Goal: Task Accomplishment & Management: Manage account settings

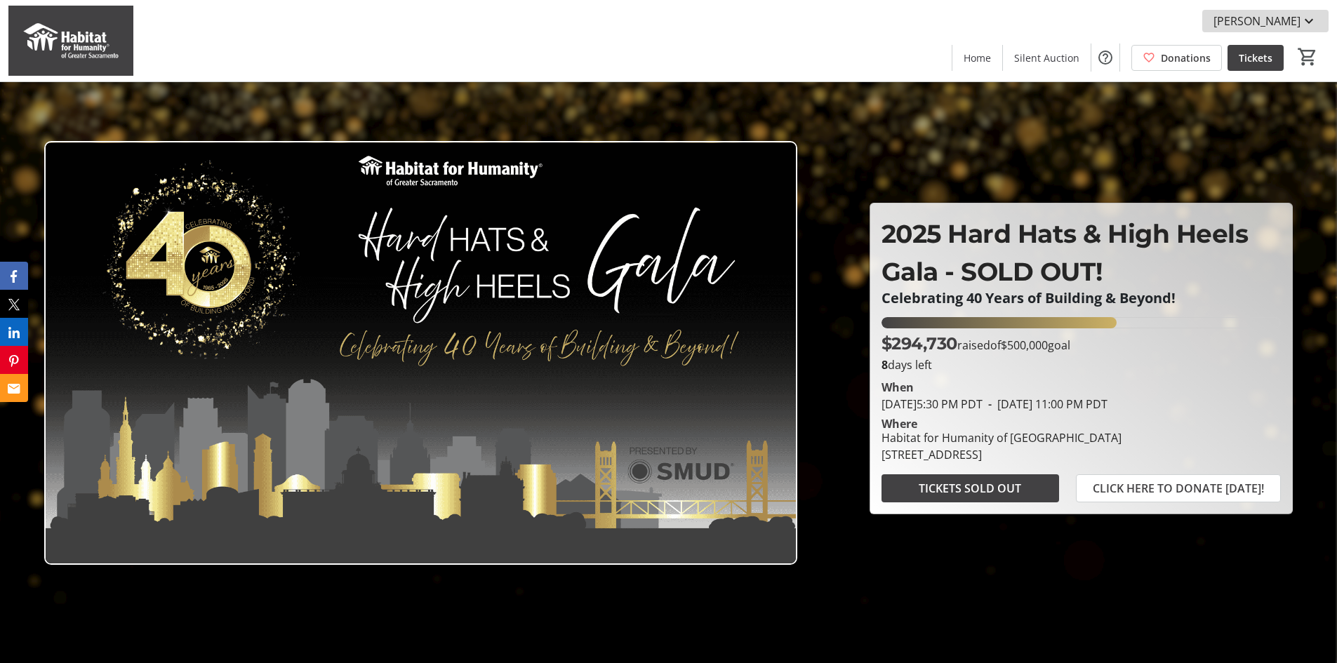
click at [1289, 15] on span "[PERSON_NAME]" at bounding box center [1256, 21] width 87 height 17
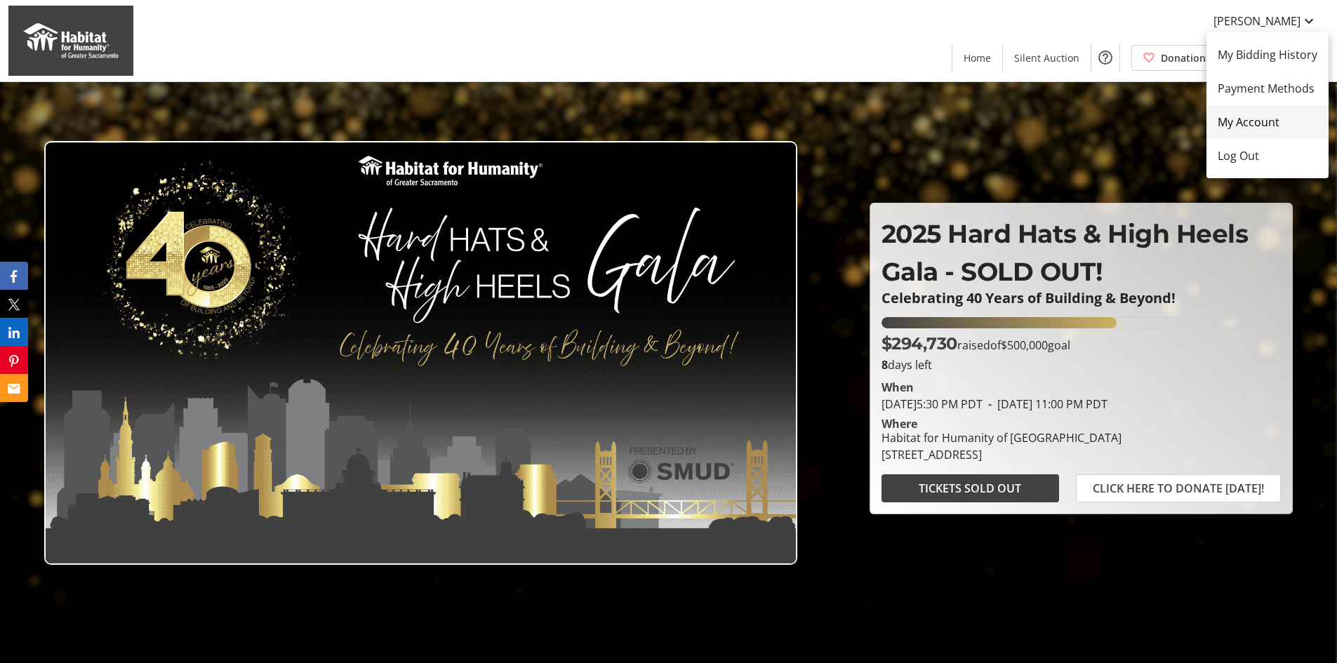
click at [1259, 124] on span "My Account" at bounding box center [1268, 122] width 100 height 17
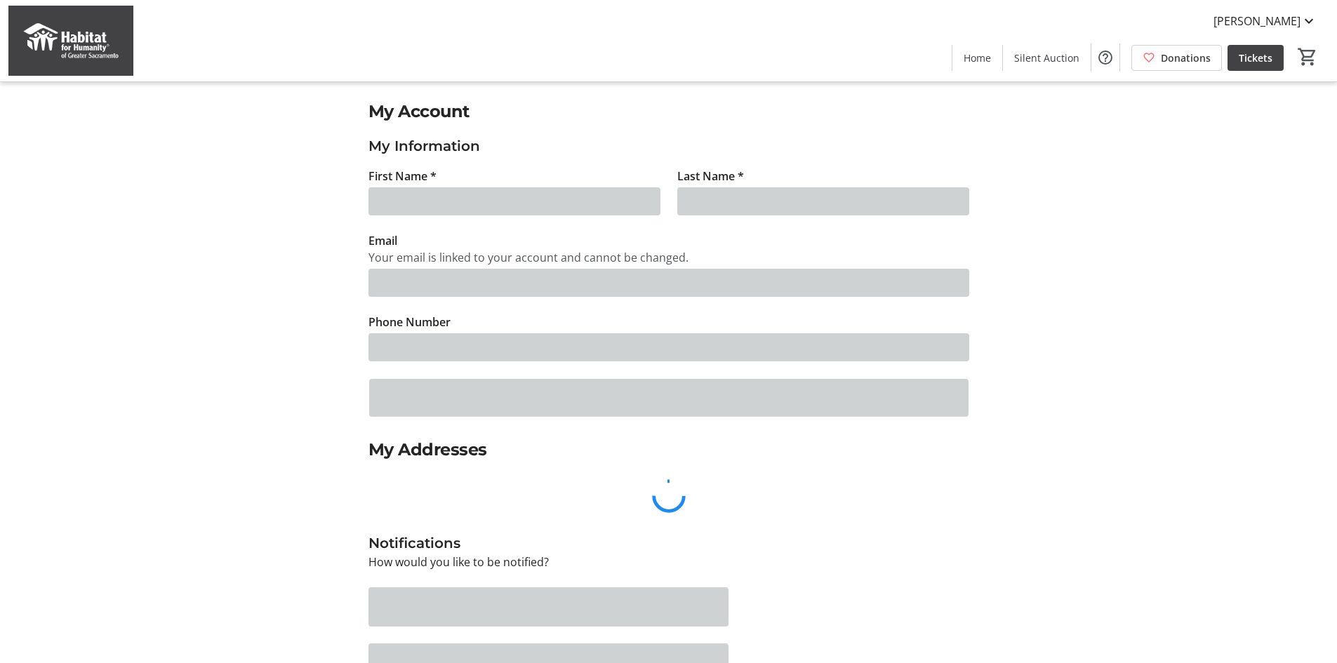
type input "[PERSON_NAME]"
type input "[EMAIL_ADDRESS][PERSON_NAME][DOMAIN_NAME]"
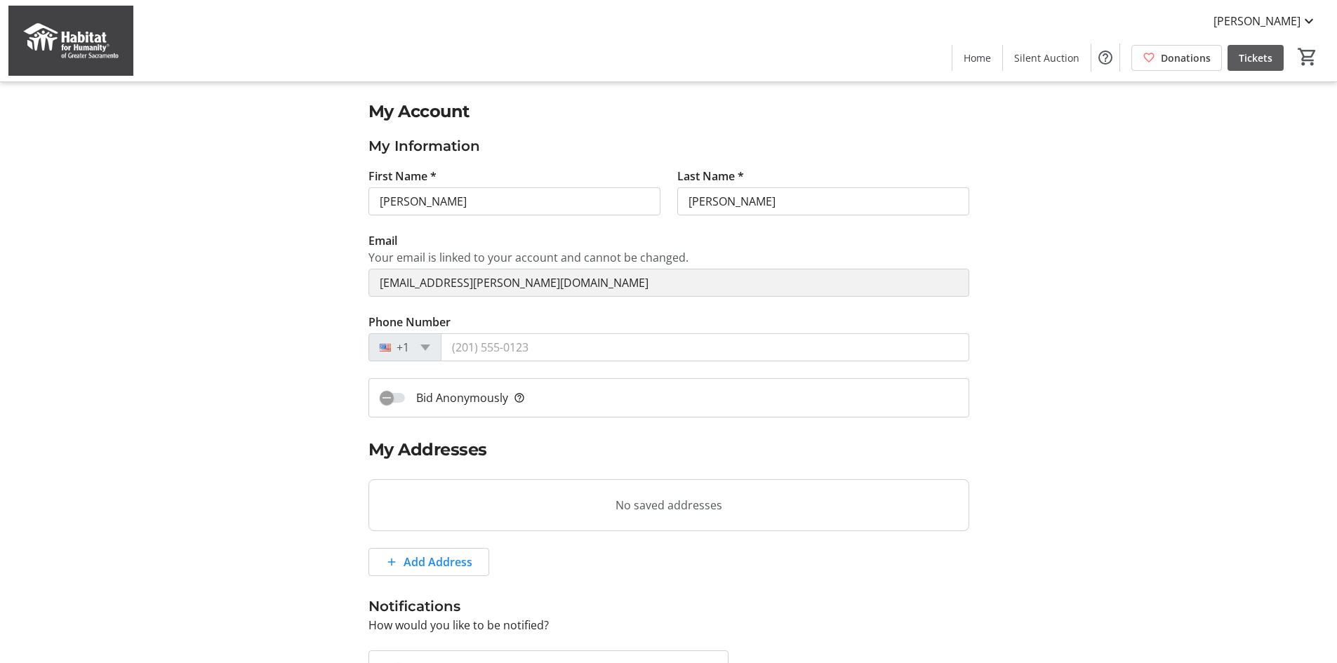
click at [1259, 56] on span "Tickets" at bounding box center [1256, 58] width 34 height 15
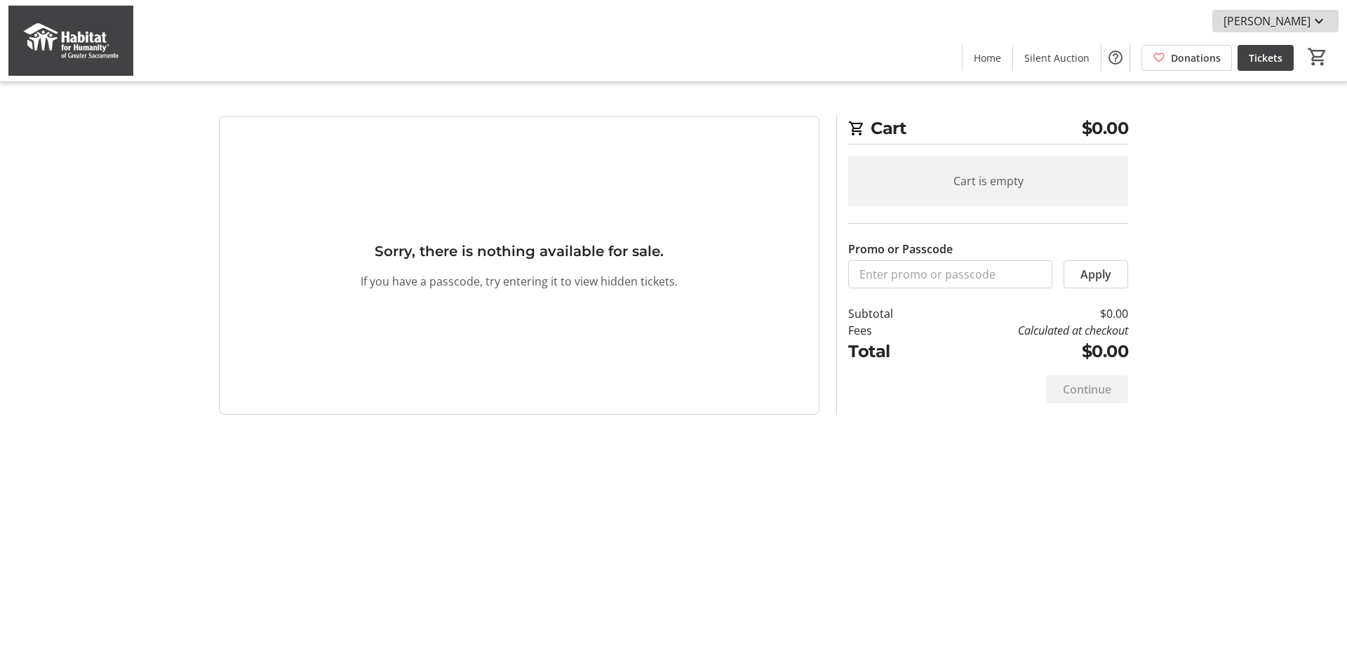
click at [1324, 13] on mat-icon at bounding box center [1319, 21] width 17 height 17
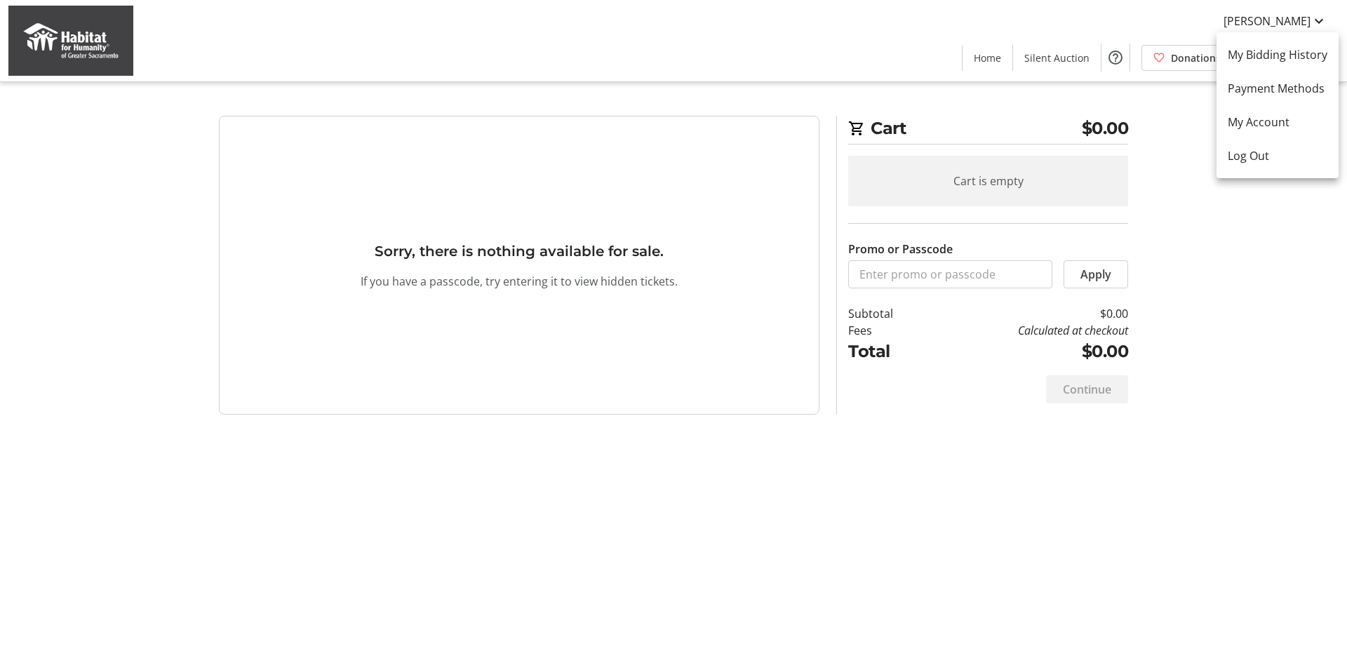
click at [1267, 16] on div at bounding box center [673, 331] width 1347 height 663
click at [1272, 25] on span "[PERSON_NAME]" at bounding box center [1267, 21] width 87 height 17
click at [1268, 44] on link "My Bidding History" at bounding box center [1278, 55] width 122 height 34
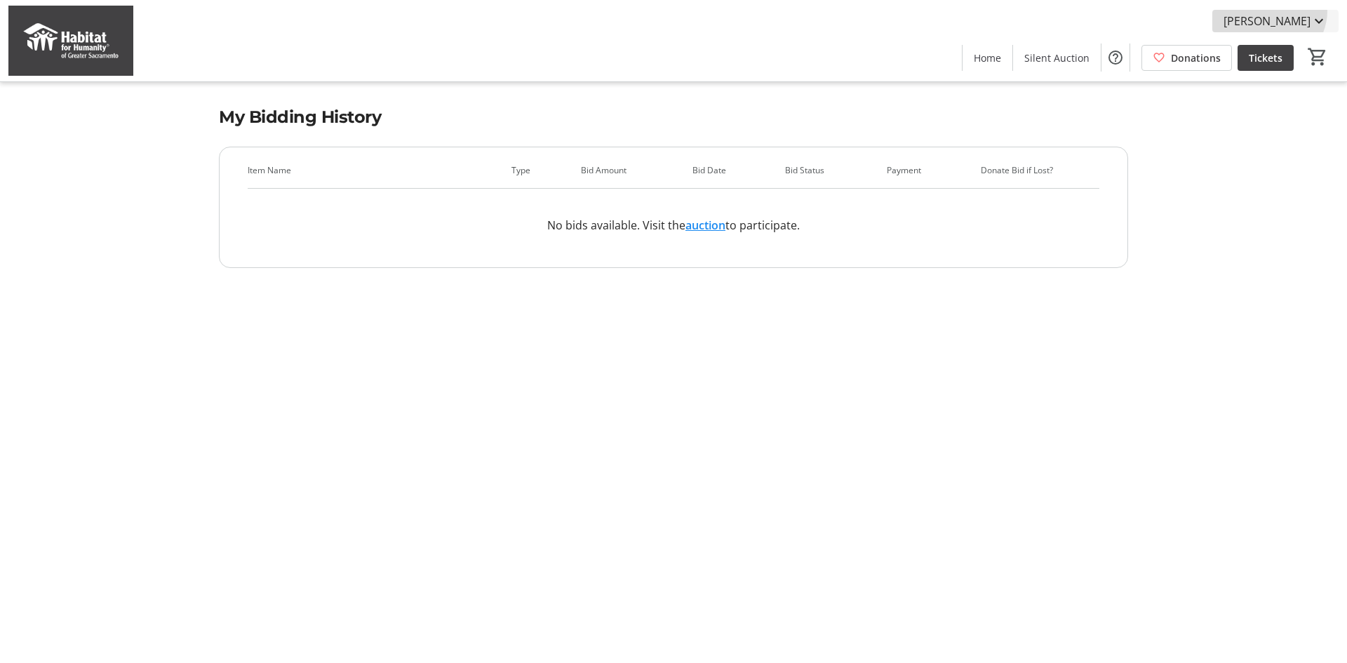
click at [1292, 11] on span at bounding box center [1276, 21] width 126 height 34
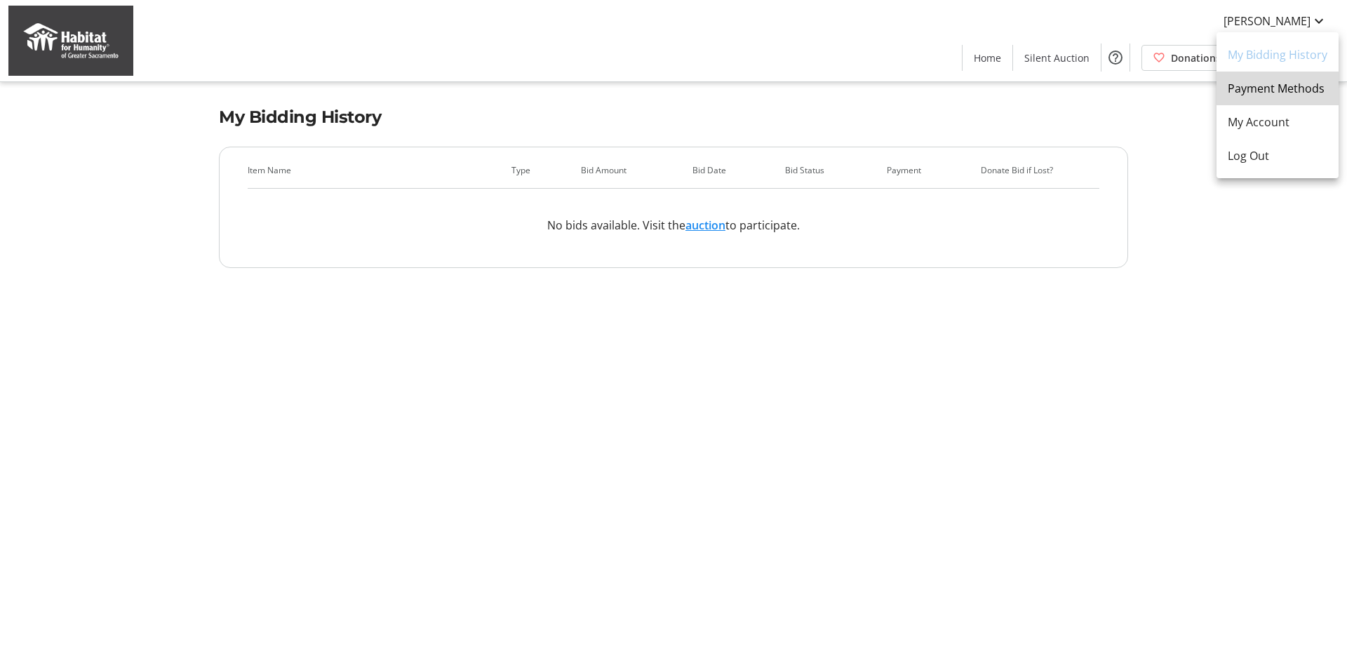
click at [1284, 81] on span "Payment Methods" at bounding box center [1278, 88] width 100 height 17
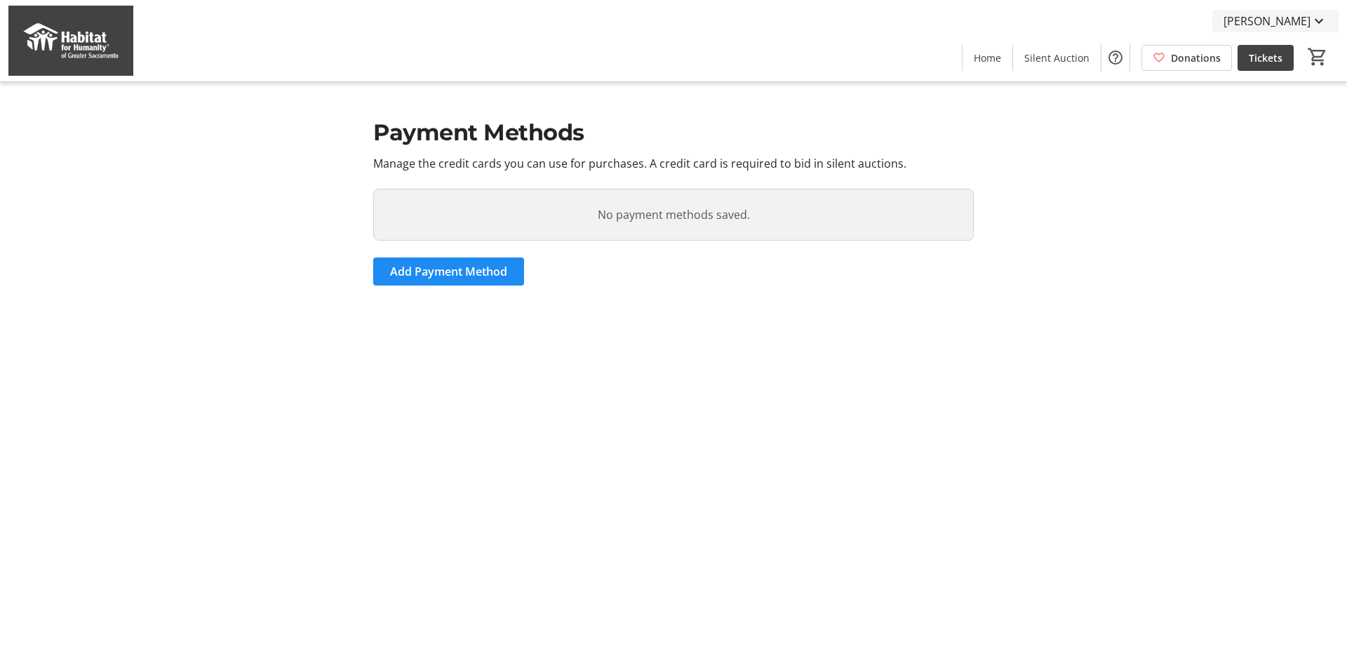
click at [1291, 16] on span "[PERSON_NAME]" at bounding box center [1267, 21] width 87 height 17
click at [1278, 129] on span "My Account" at bounding box center [1278, 122] width 100 height 17
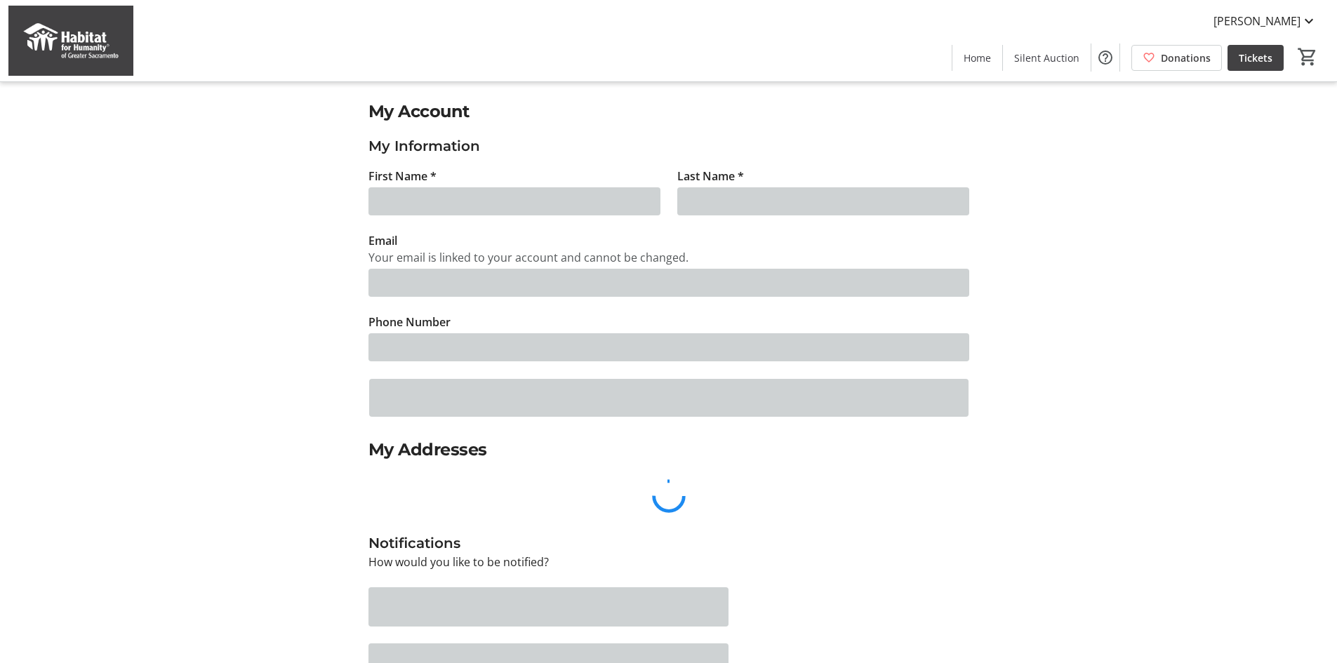
type input "[PERSON_NAME]"
type input "[EMAIL_ADDRESS][PERSON_NAME][DOMAIN_NAME]"
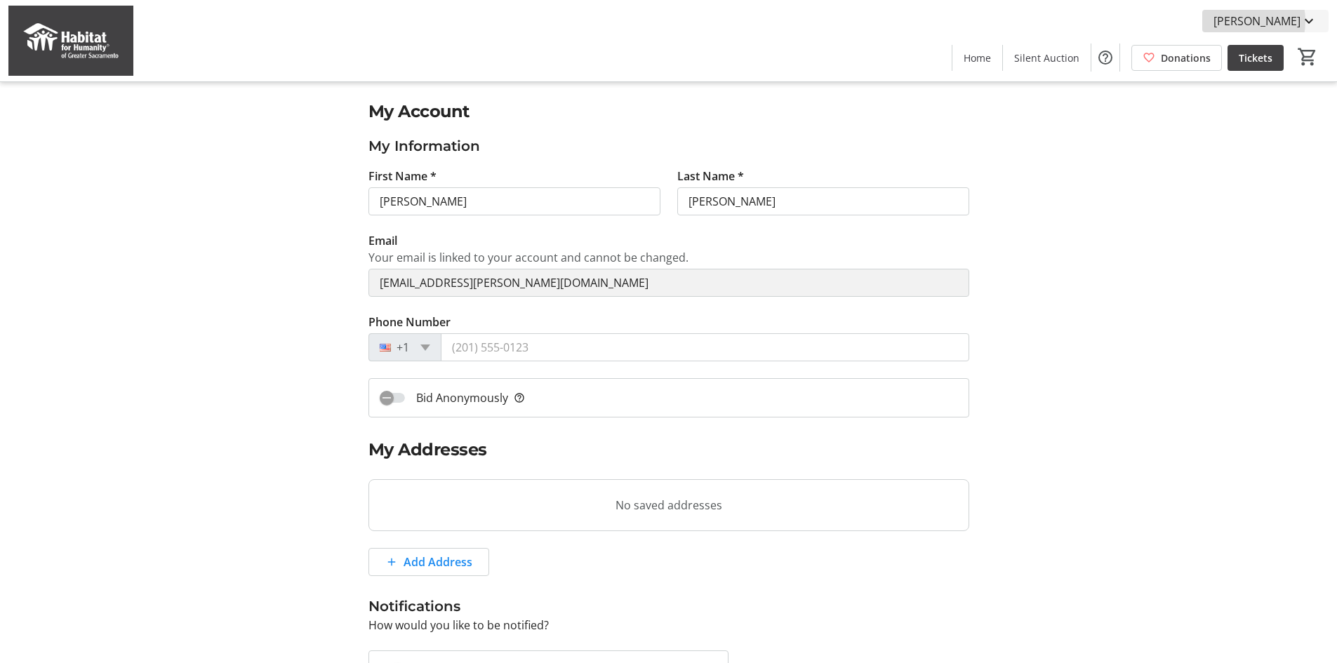
click at [1255, 21] on span "[PERSON_NAME]" at bounding box center [1256, 21] width 87 height 17
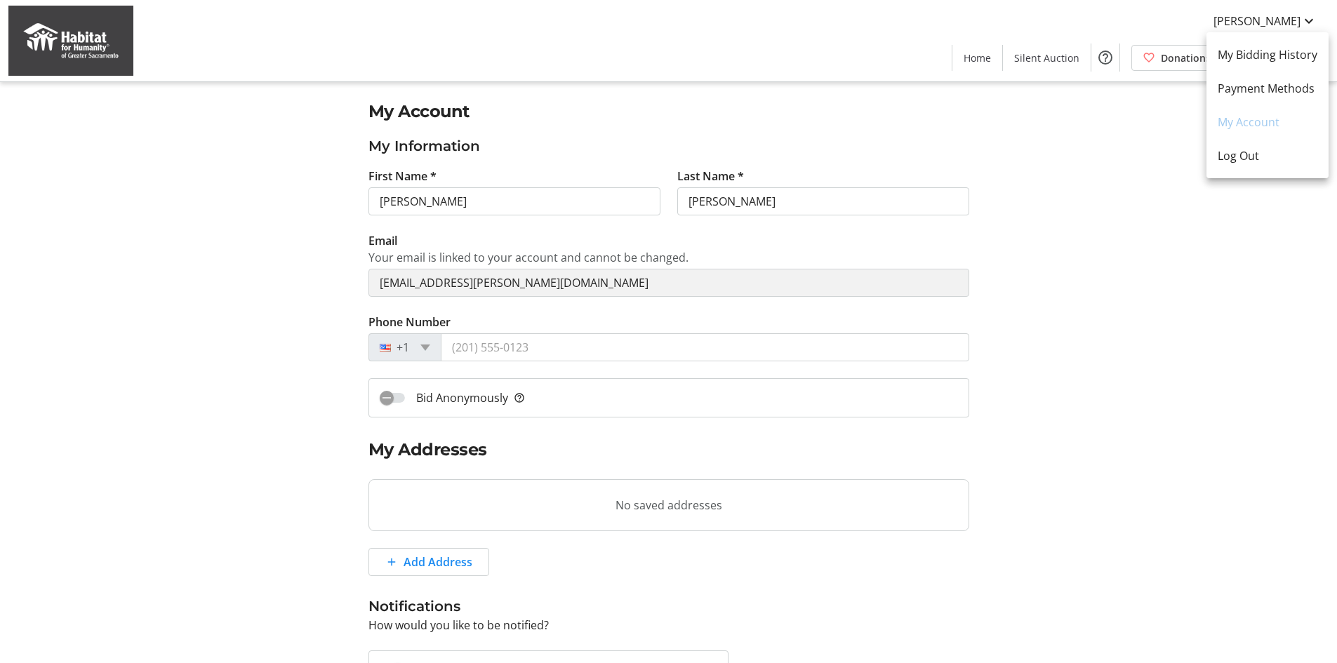
click at [1016, 152] on div at bounding box center [668, 331] width 1337 height 663
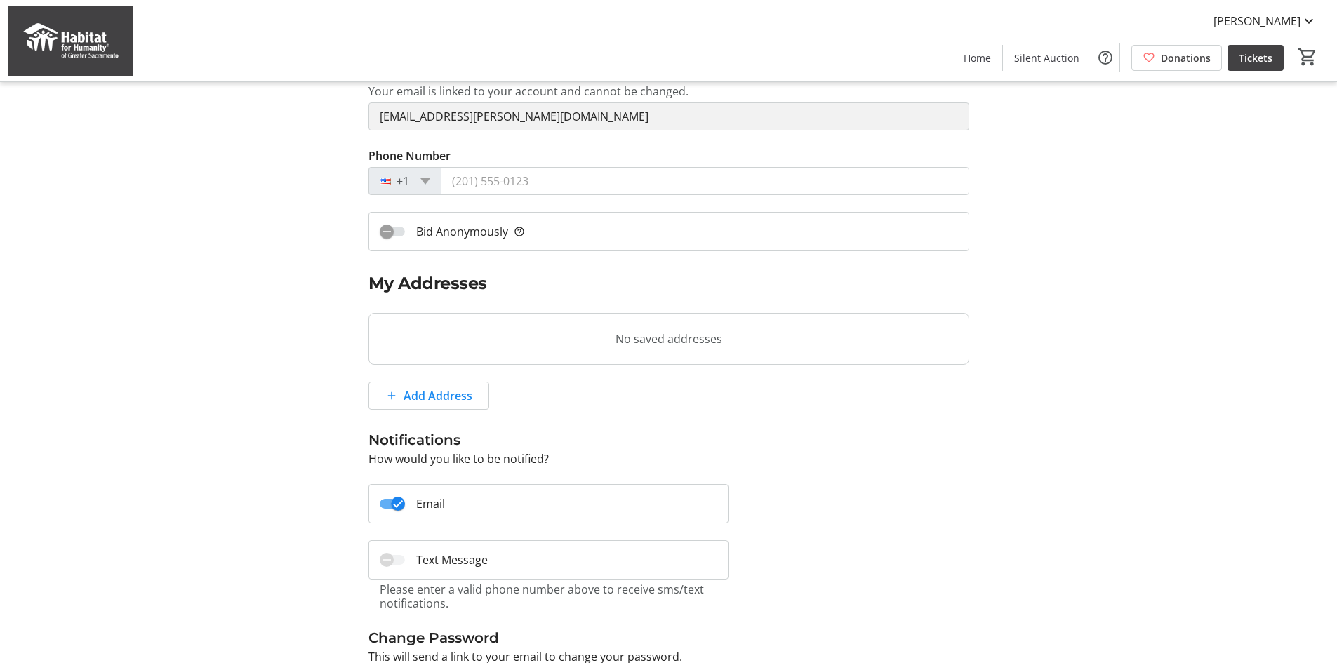
scroll to position [269, 0]
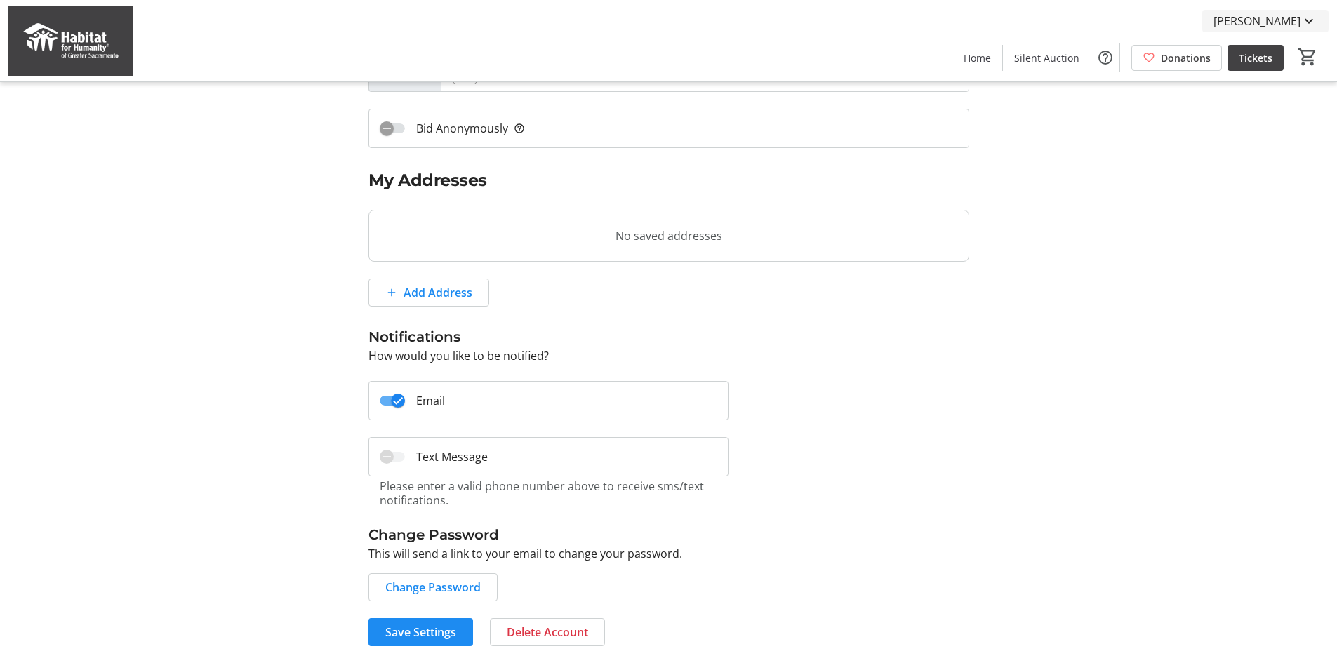
click at [1280, 16] on span "[PERSON_NAME]" at bounding box center [1256, 21] width 87 height 17
click at [1128, 210] on div at bounding box center [668, 331] width 1337 height 663
